Goal: Find specific page/section: Find specific page/section

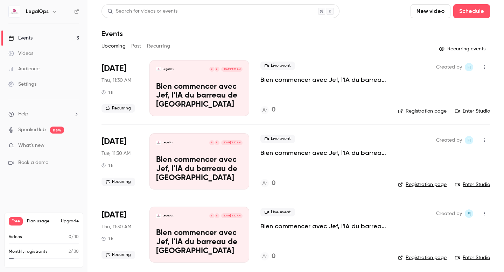
click at [77, 14] on div "LegalOps" at bounding box center [43, 12] width 71 height 12
click at [77, 14] on icon at bounding box center [76, 11] width 5 height 5
